Goal: Information Seeking & Learning: Learn about a topic

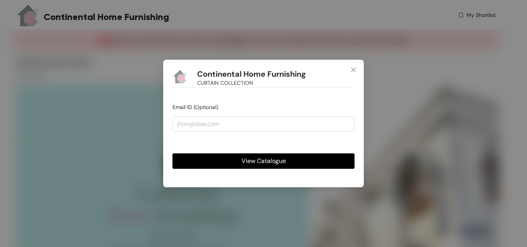
click at [259, 163] on span "View Catalogue" at bounding box center [263, 161] width 44 height 10
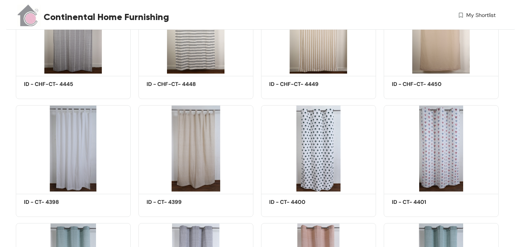
scroll to position [2043, 0]
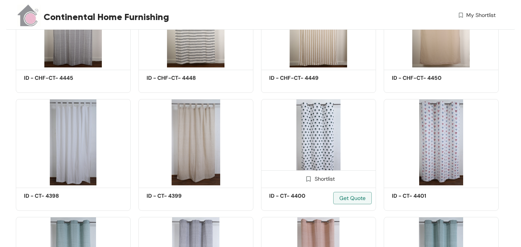
click at [316, 121] on img at bounding box center [318, 142] width 115 height 87
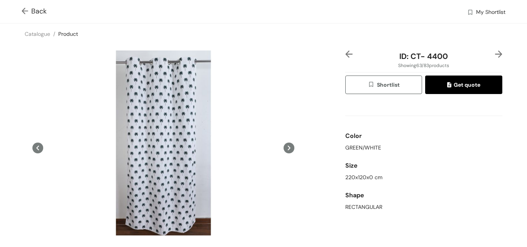
click at [23, 7] on span at bounding box center [27, 11] width 10 height 9
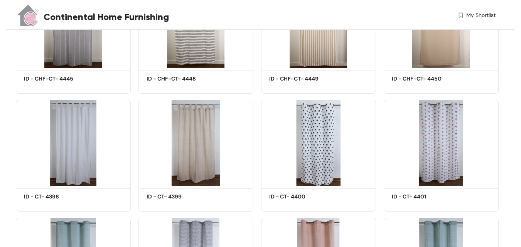
scroll to position [2043, 0]
